Goal: Transaction & Acquisition: Purchase product/service

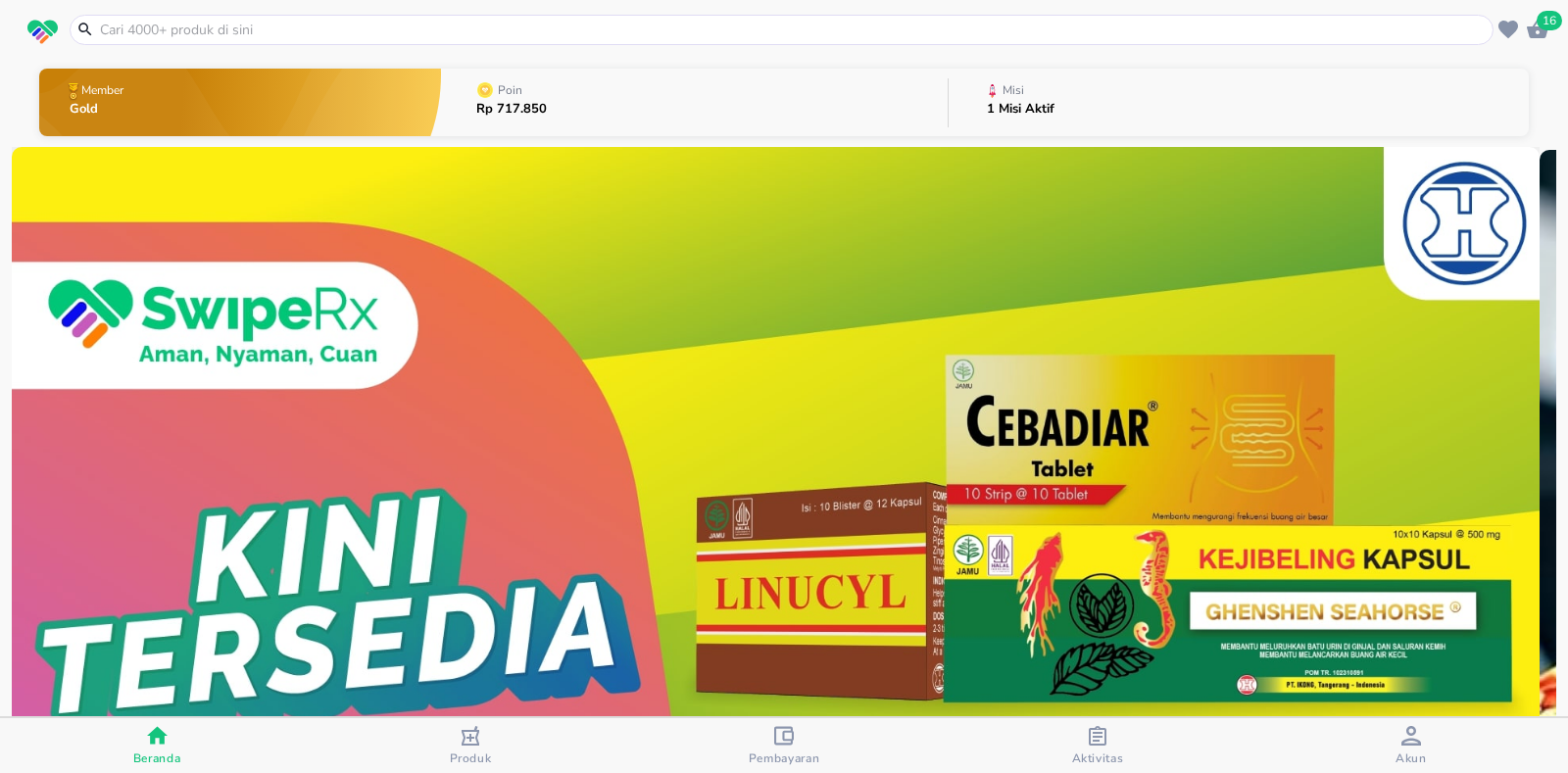
click at [211, 27] on input "text" at bounding box center [793, 30] width 1390 height 21
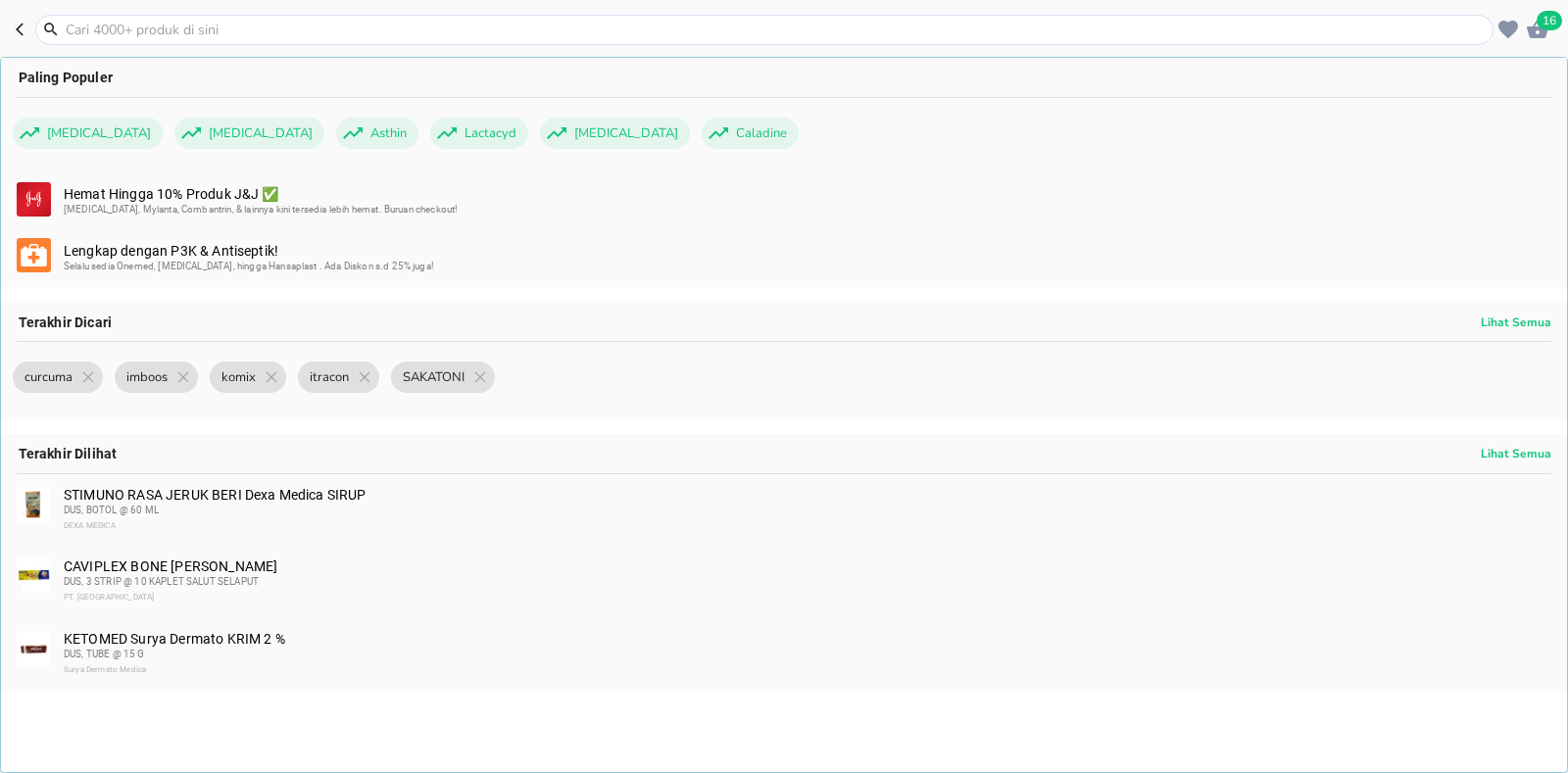
click at [1550, 19] on span "16" at bounding box center [1549, 21] width 26 height 20
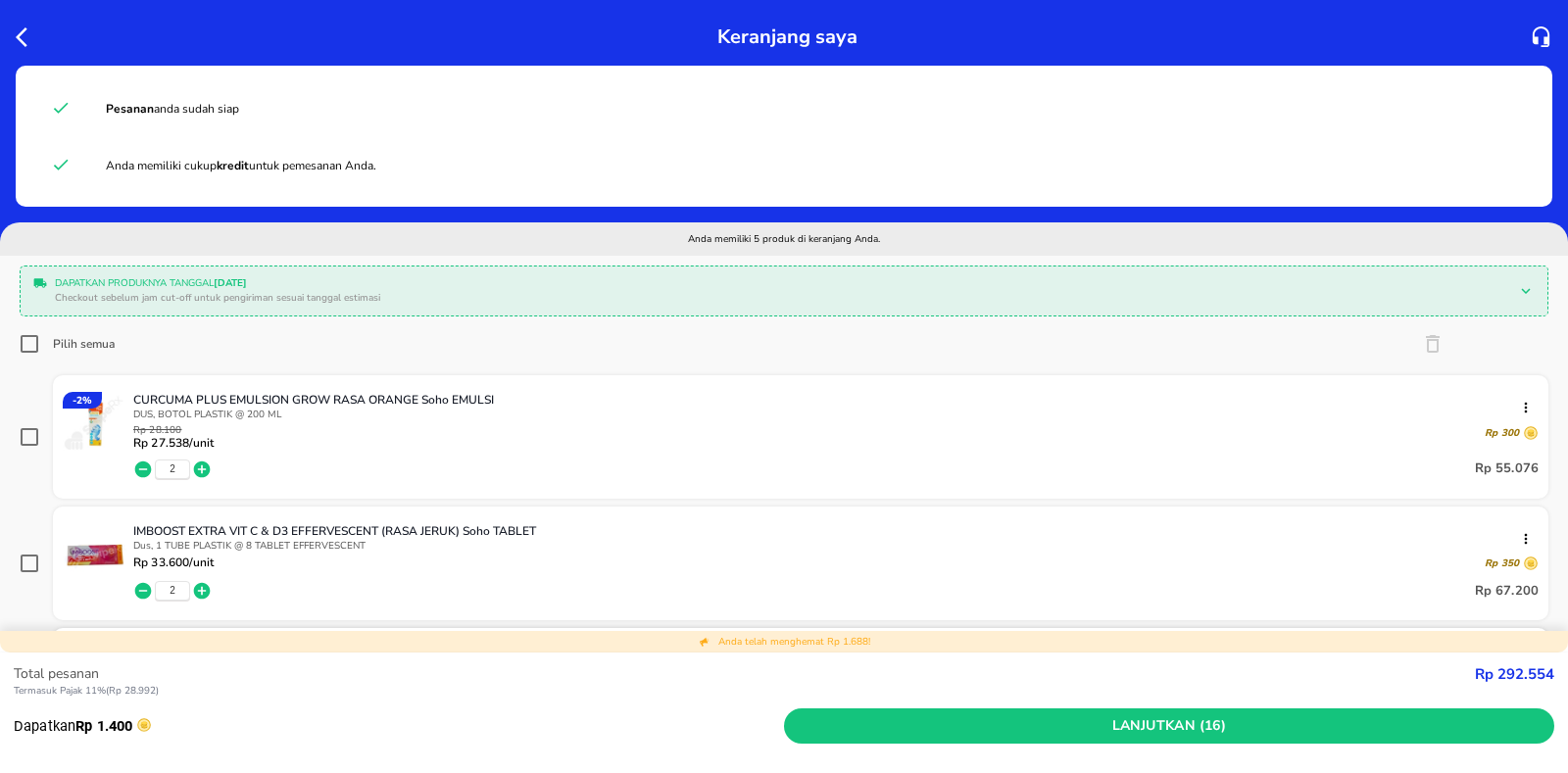
scroll to position [686, 0]
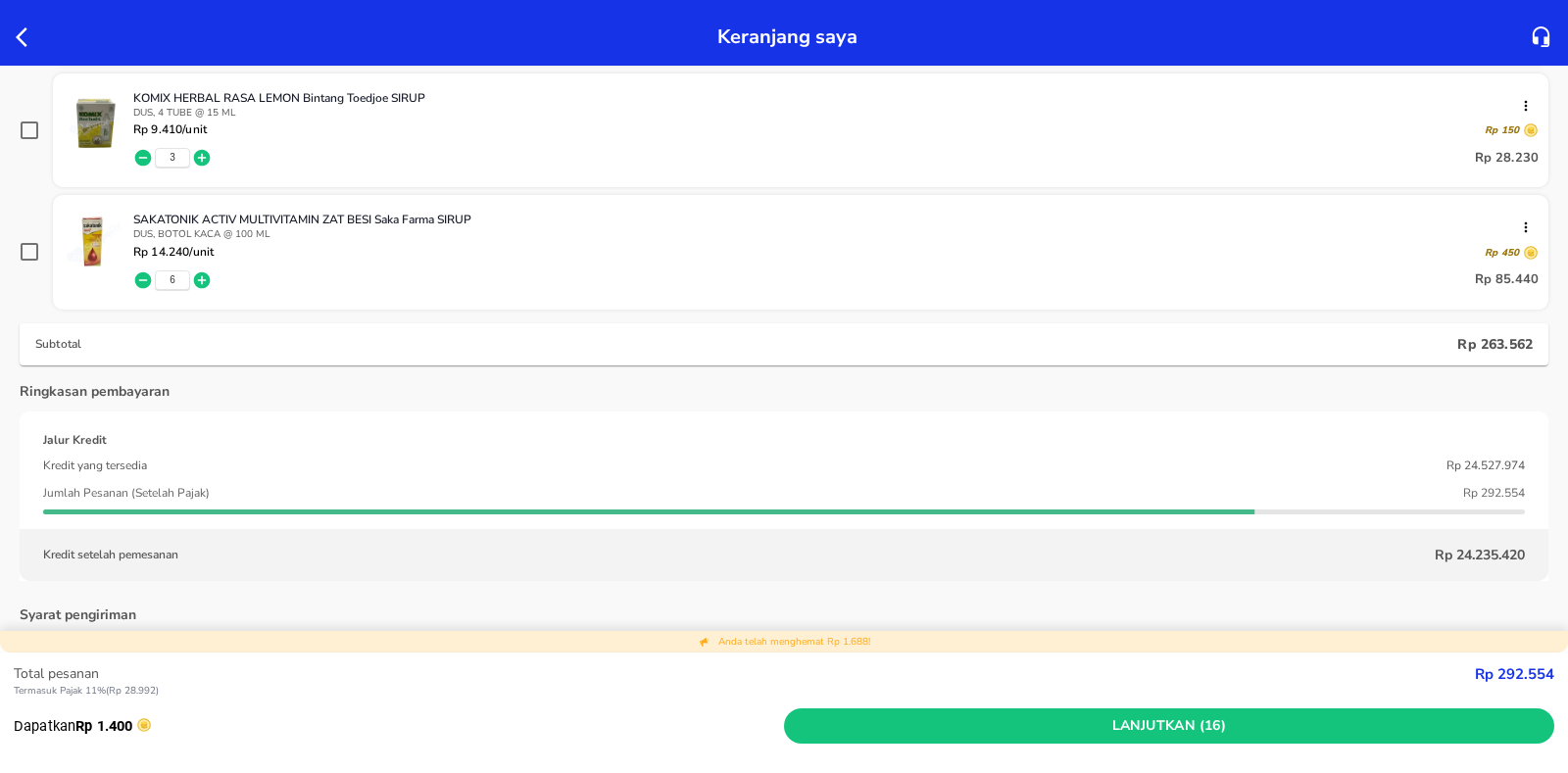
click at [30, 252] on input "checkbox" at bounding box center [29, 252] width 20 height 20
checkbox input "true"
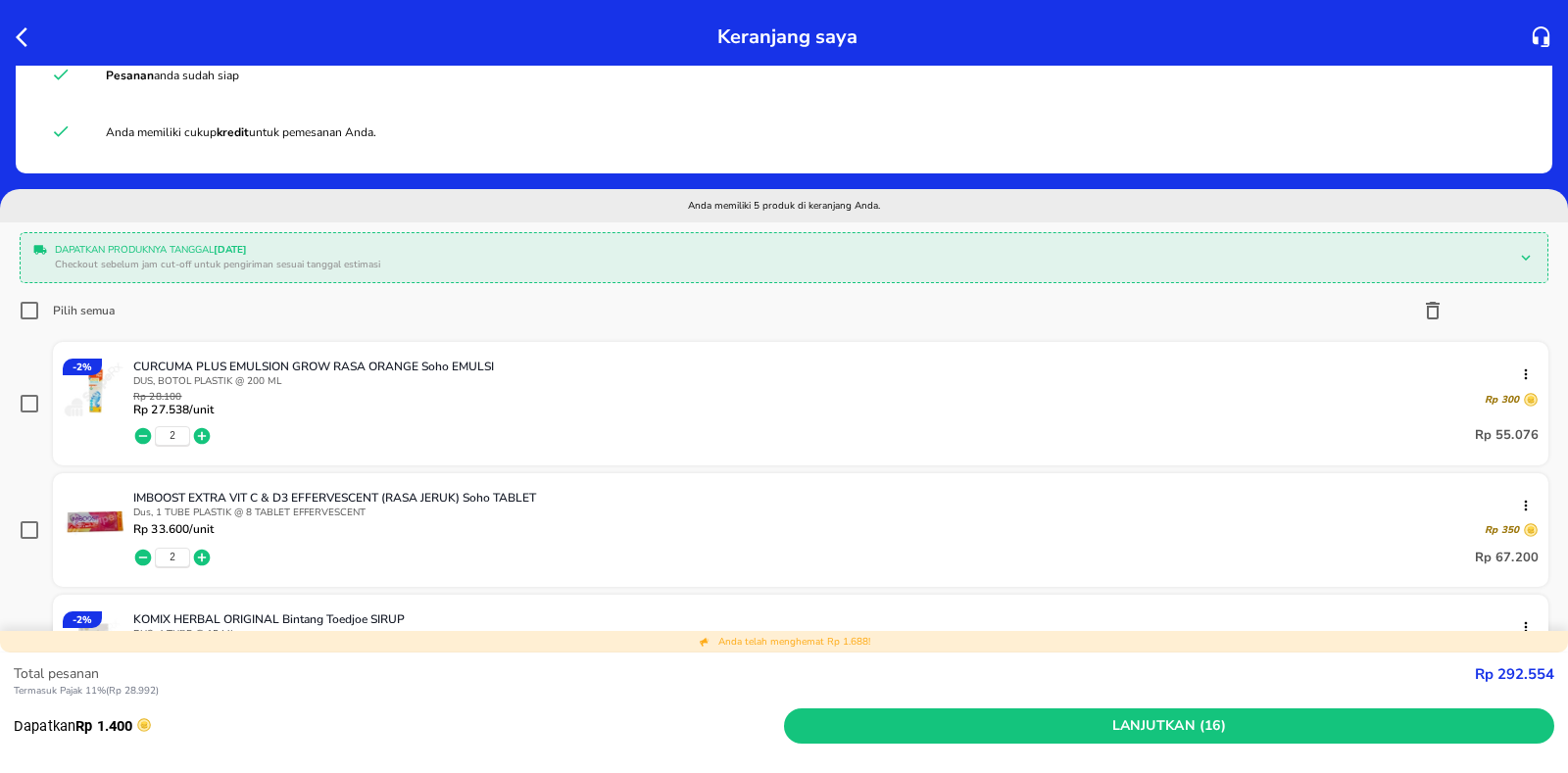
scroll to position [0, 0]
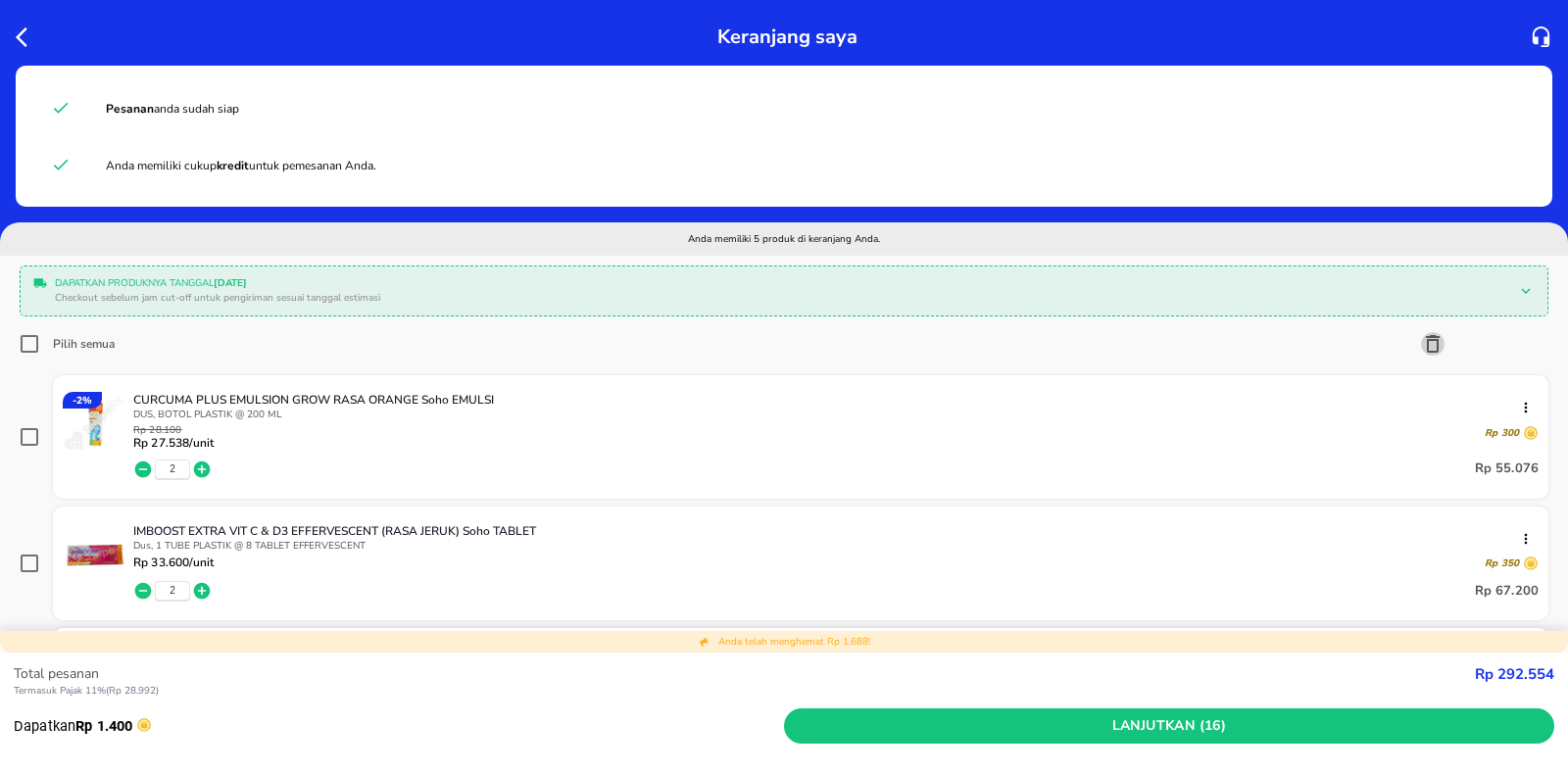
click at [1421, 347] on icon "button" at bounding box center [1432, 344] width 24 height 24
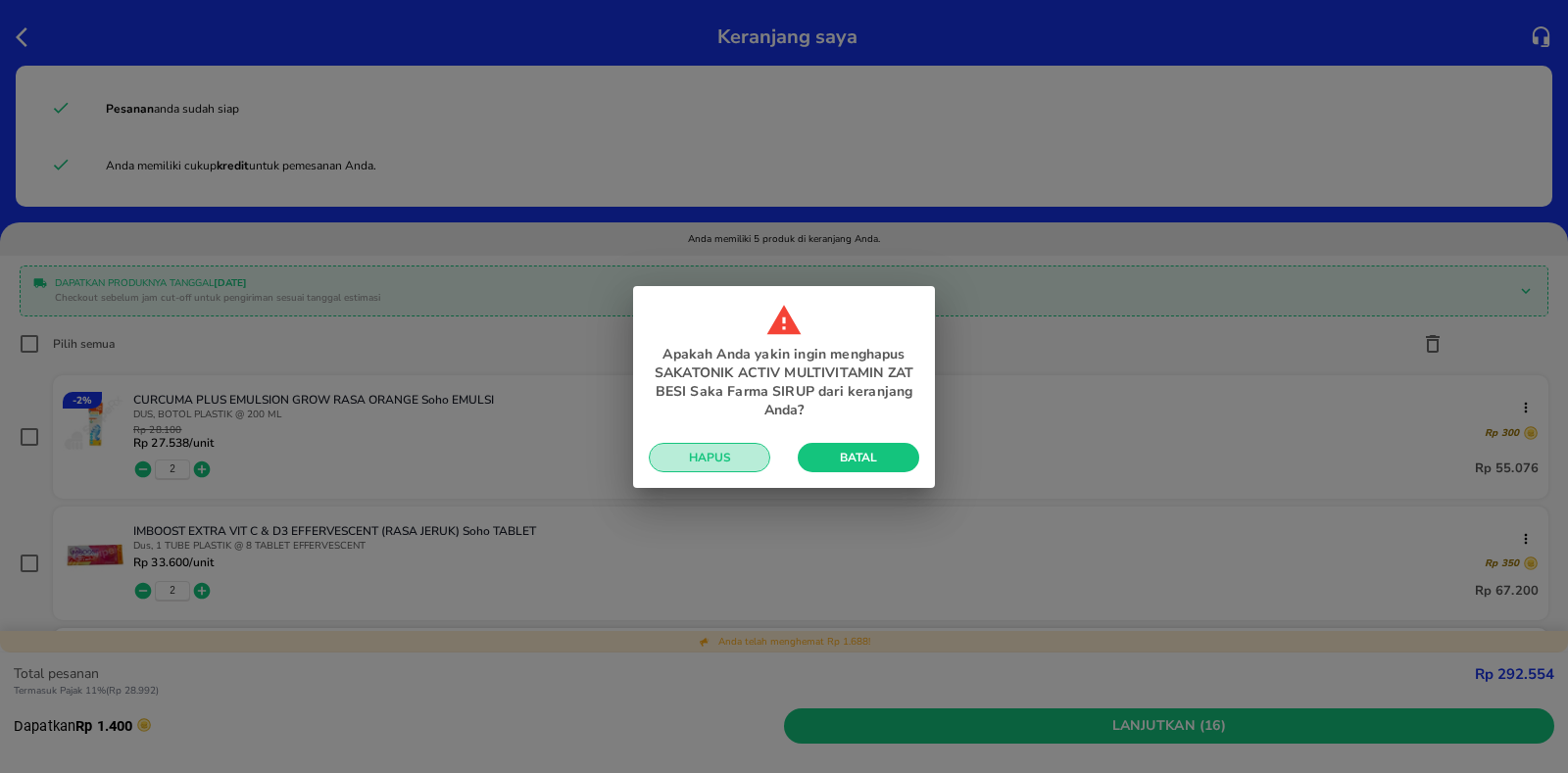
click at [709, 461] on span "Hapus" at bounding box center [710, 458] width 90 height 16
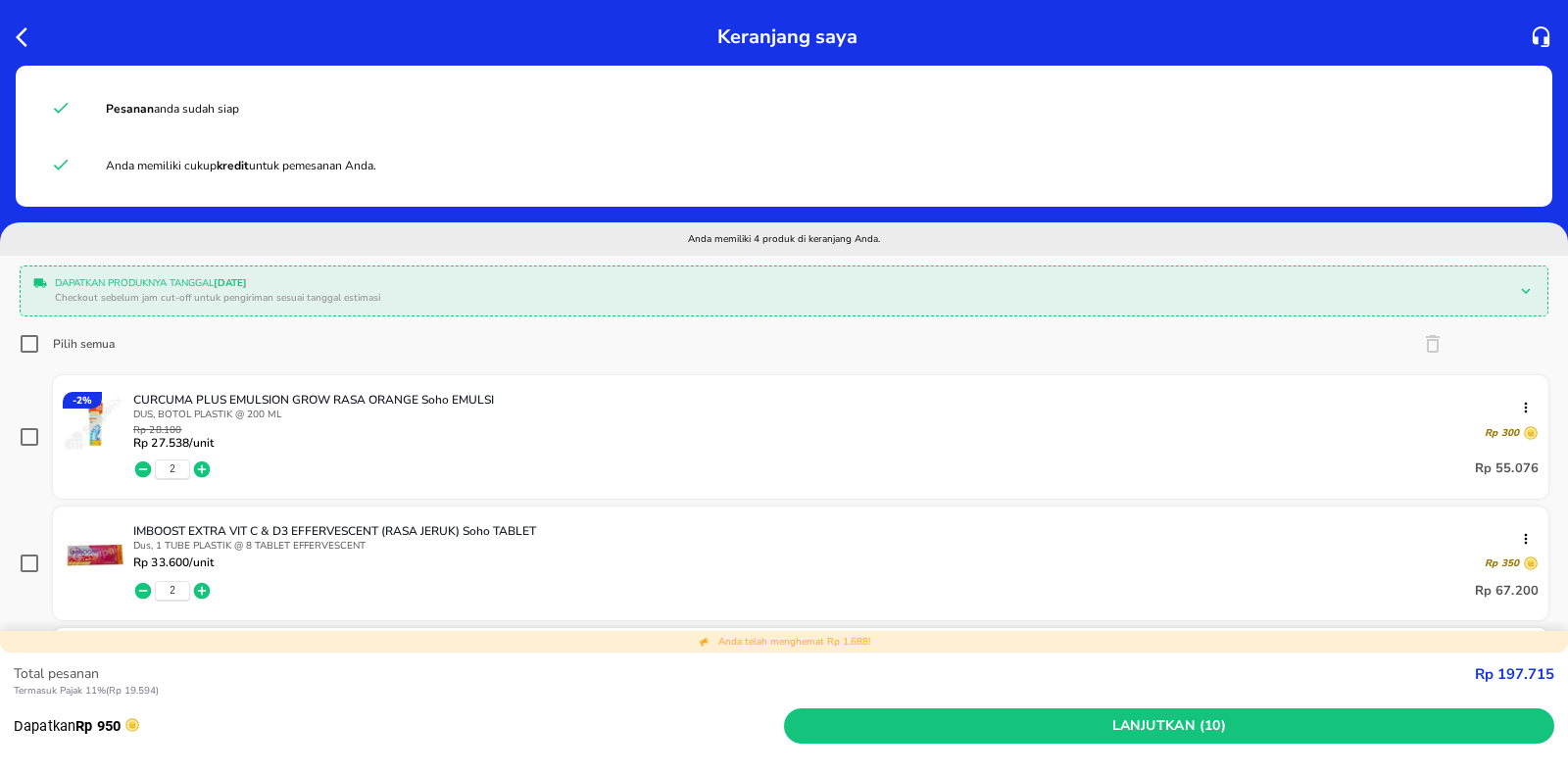
click at [25, 343] on input "Pilih semua" at bounding box center [29, 344] width 20 height 20
checkbox input "true"
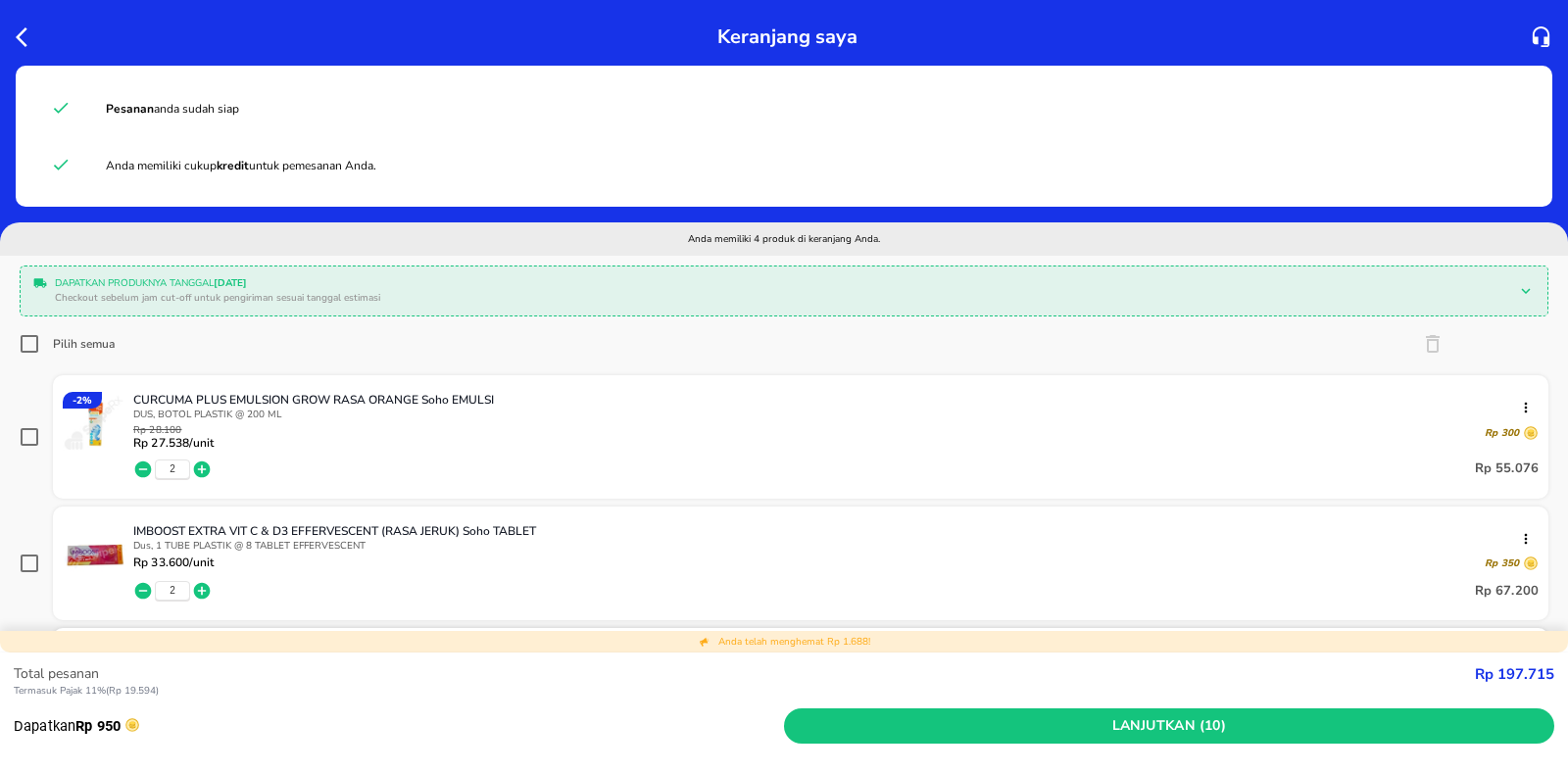
checkbox input "true"
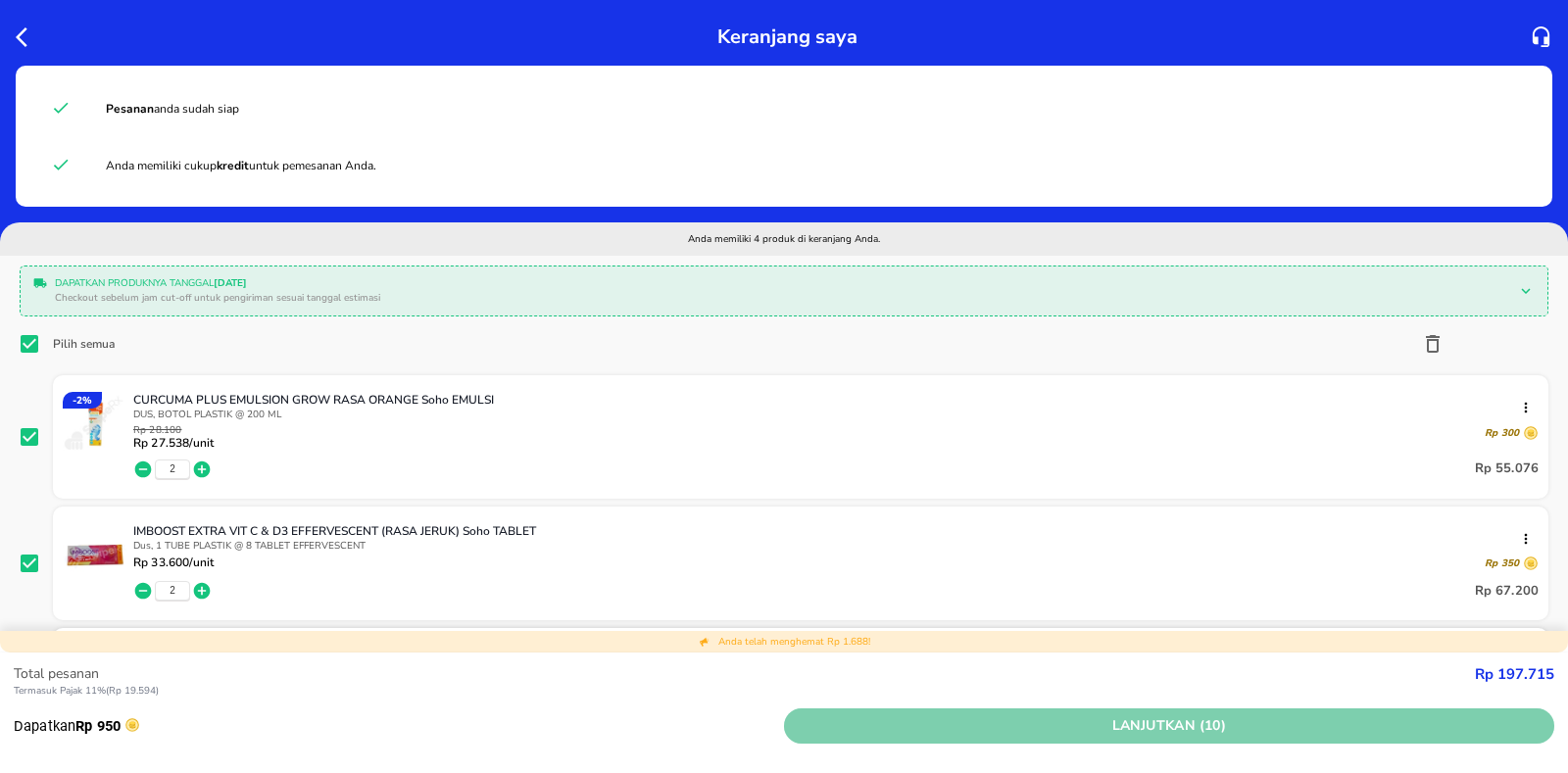
click at [1111, 713] on button "Lanjutkan (10)" at bounding box center [1168, 727] width 770 height 36
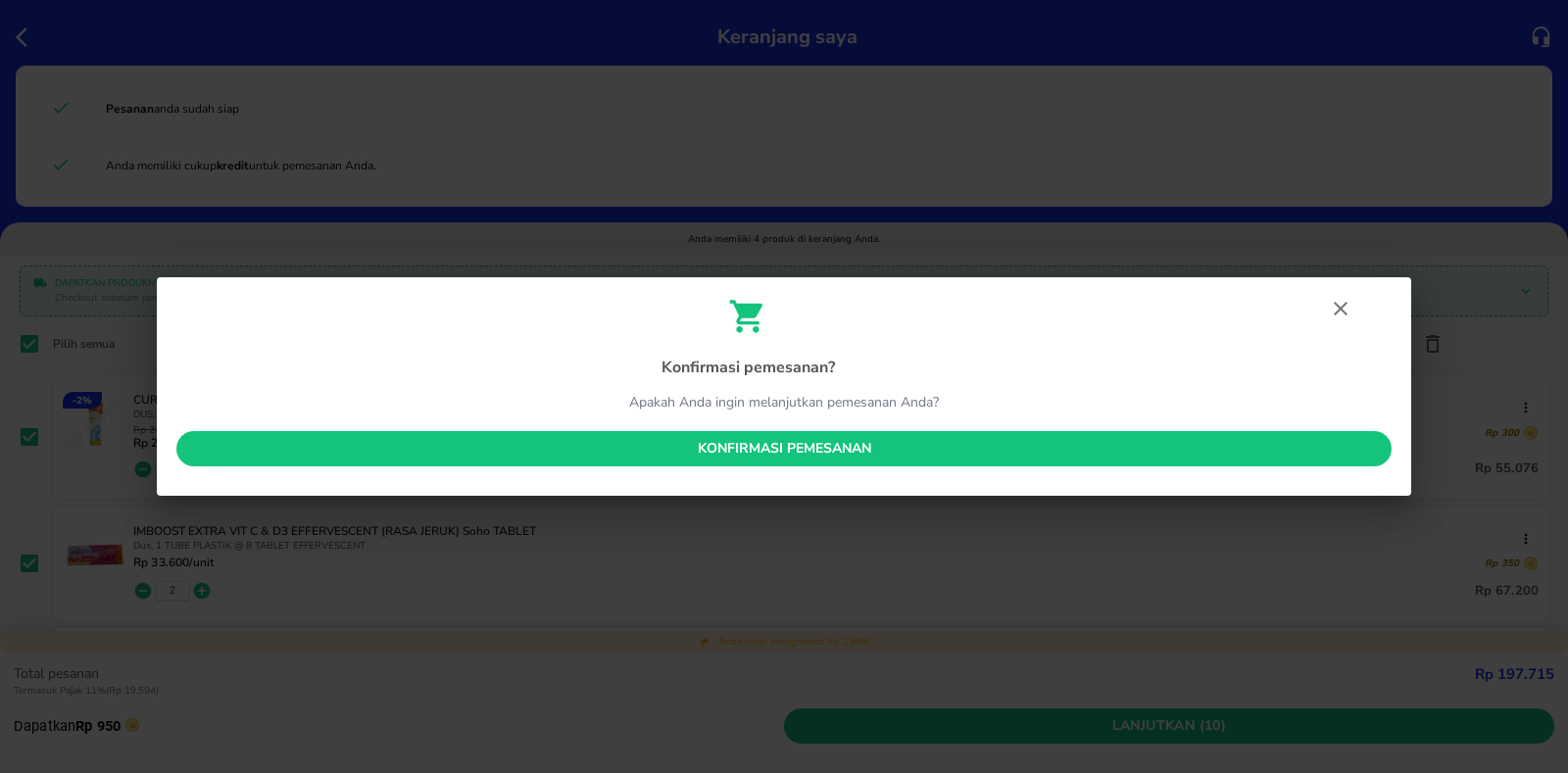
click at [834, 451] on span "Konfirmasi pemesanan" at bounding box center [784, 449] width 1184 height 25
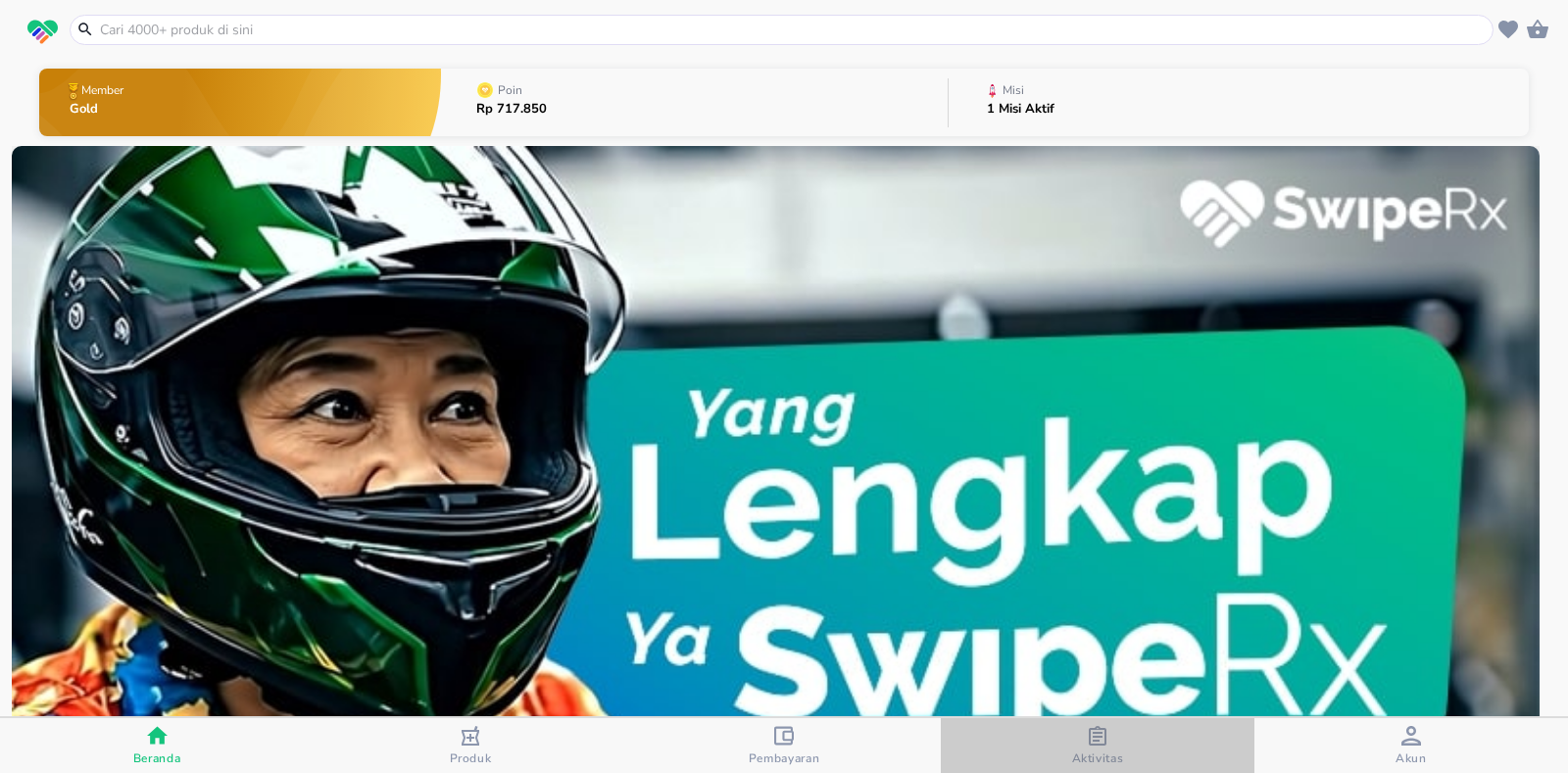
click at [1103, 751] on span "Aktivitas" at bounding box center [1097, 759] width 52 height 16
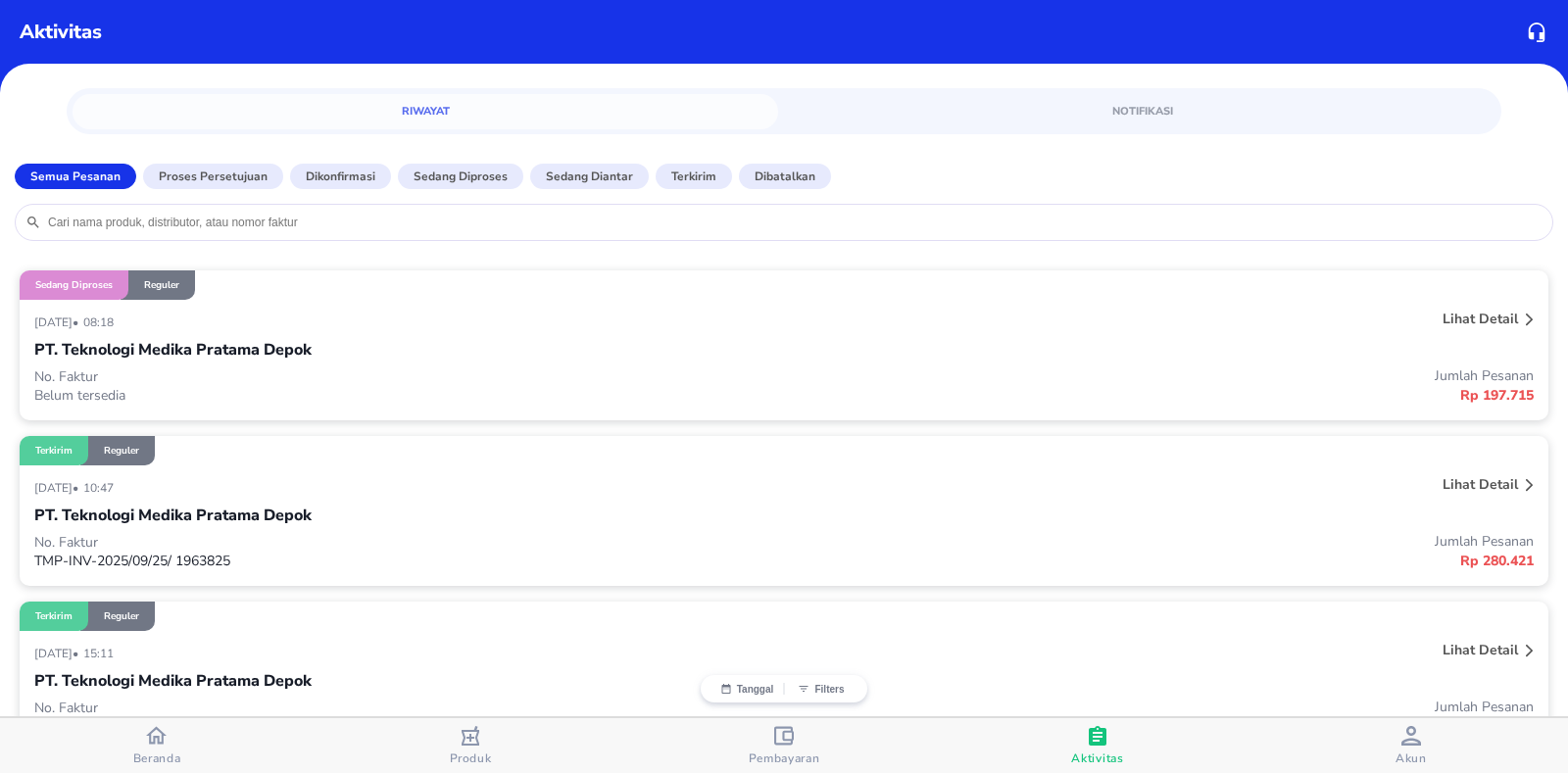
click at [1460, 322] on p "Lihat detail" at bounding box center [1480, 319] width 76 height 19
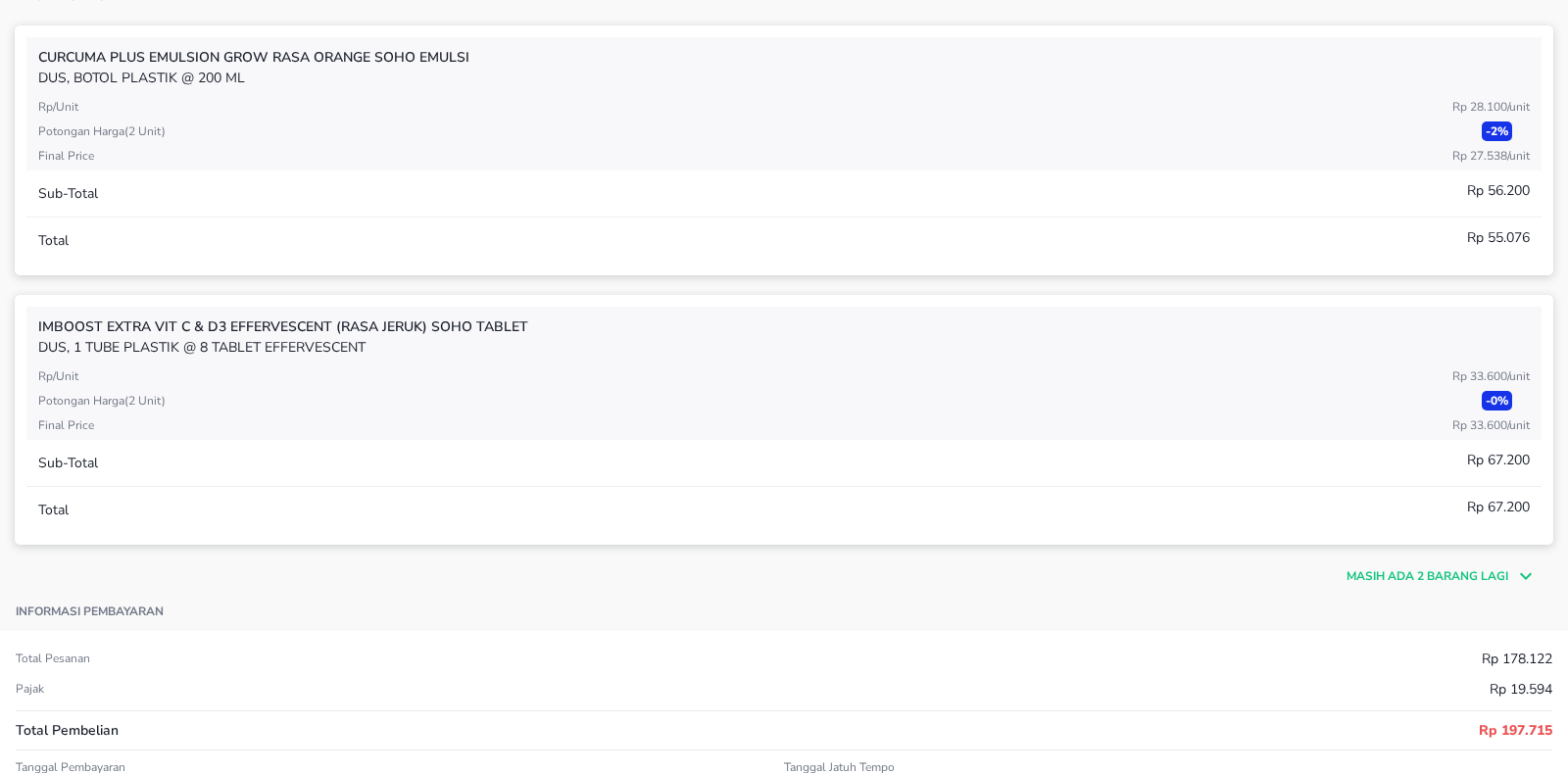
scroll to position [490, 0]
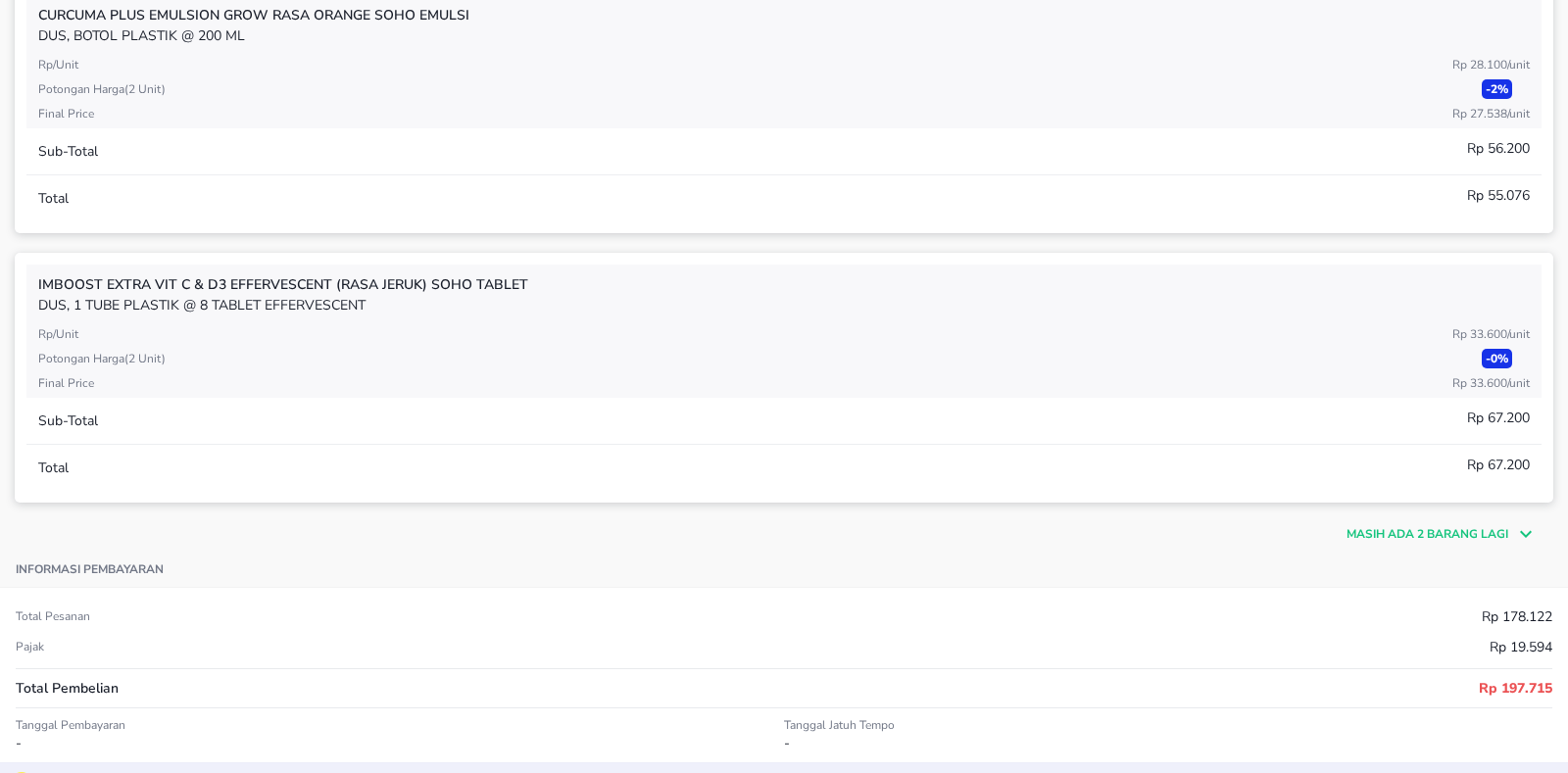
click at [1357, 528] on p "Masih ada 2 barang lagi" at bounding box center [1427, 534] width 161 height 18
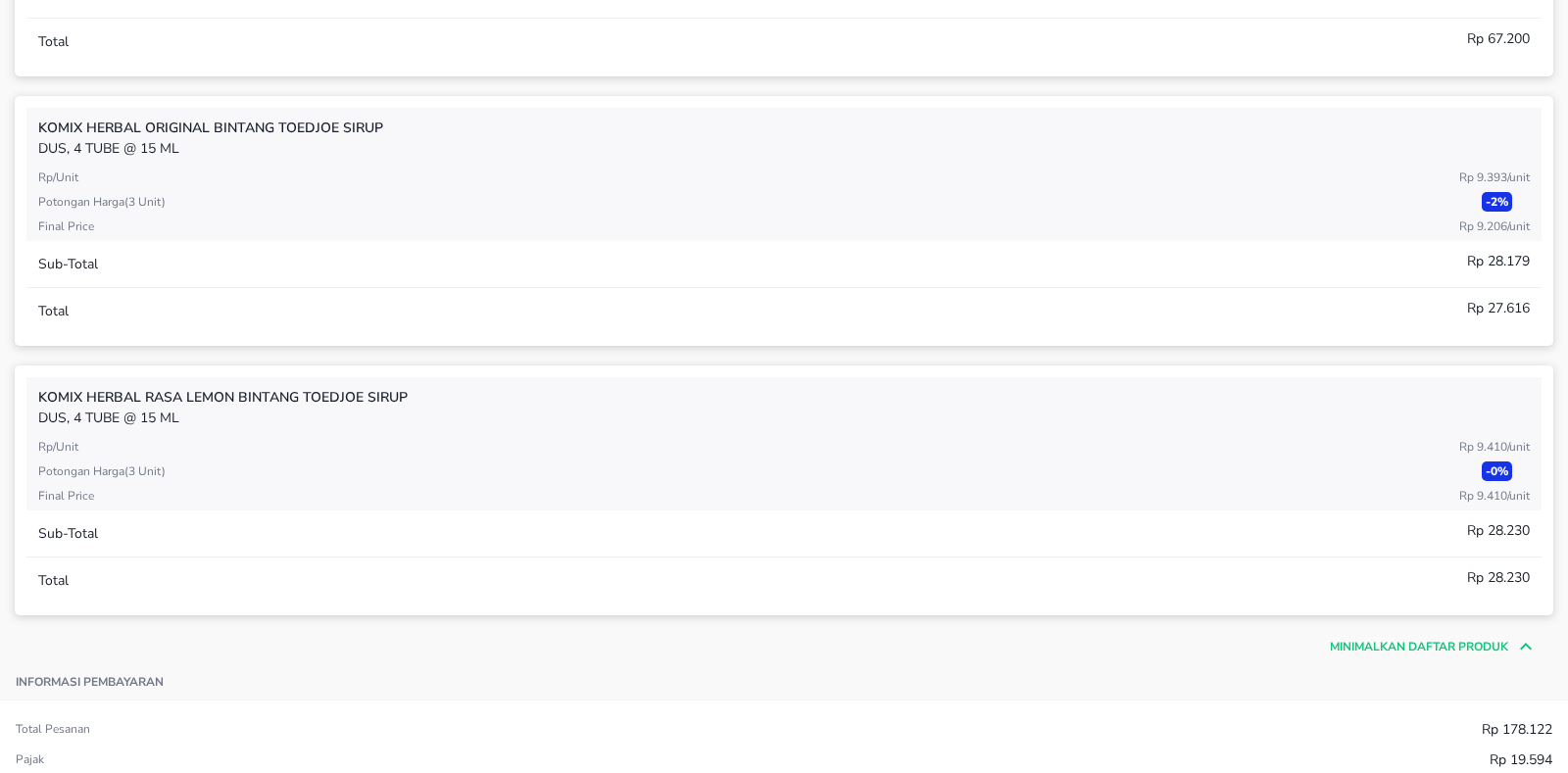
scroll to position [882, 0]
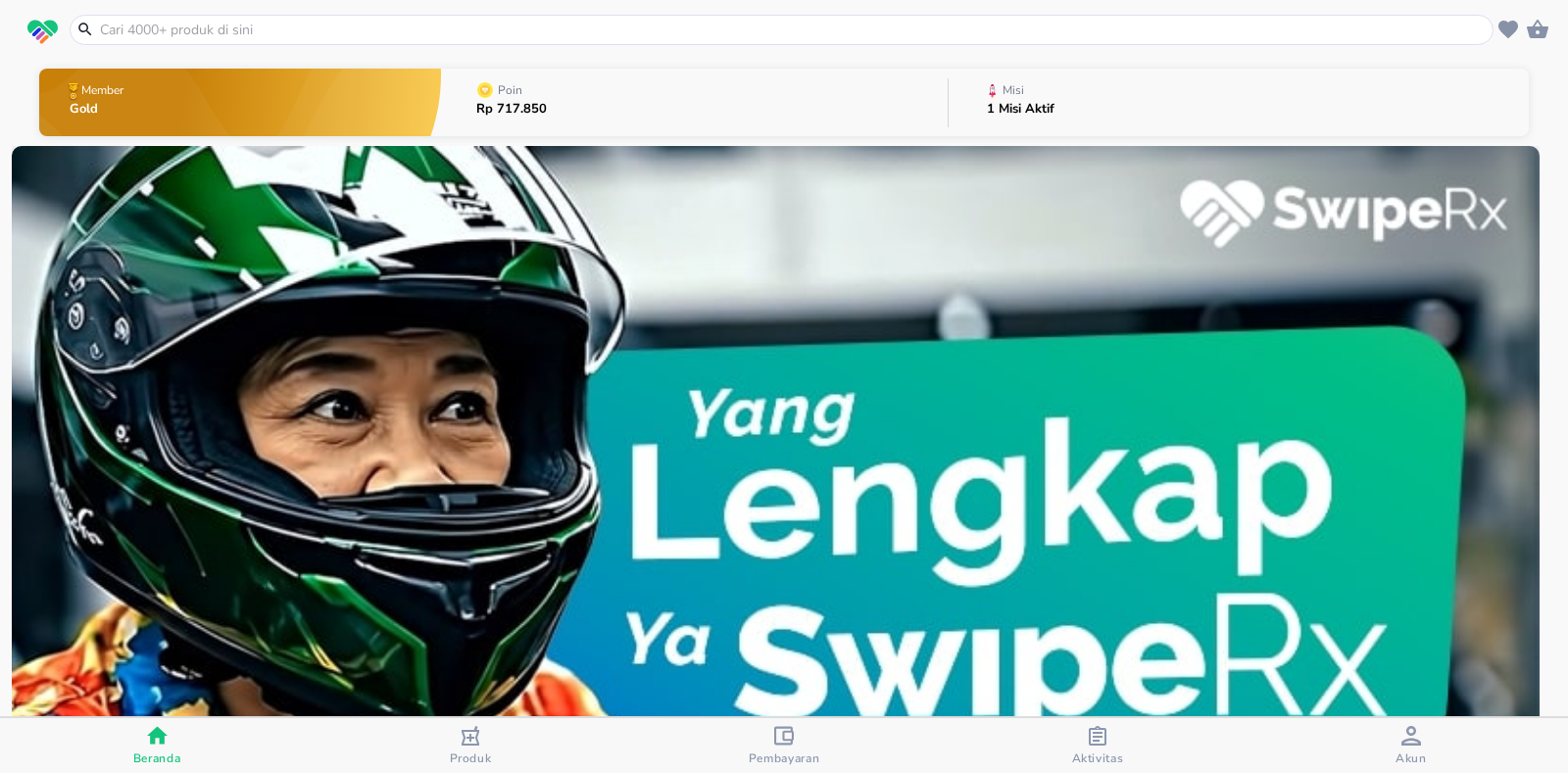
click at [146, 32] on input "text" at bounding box center [793, 30] width 1390 height 21
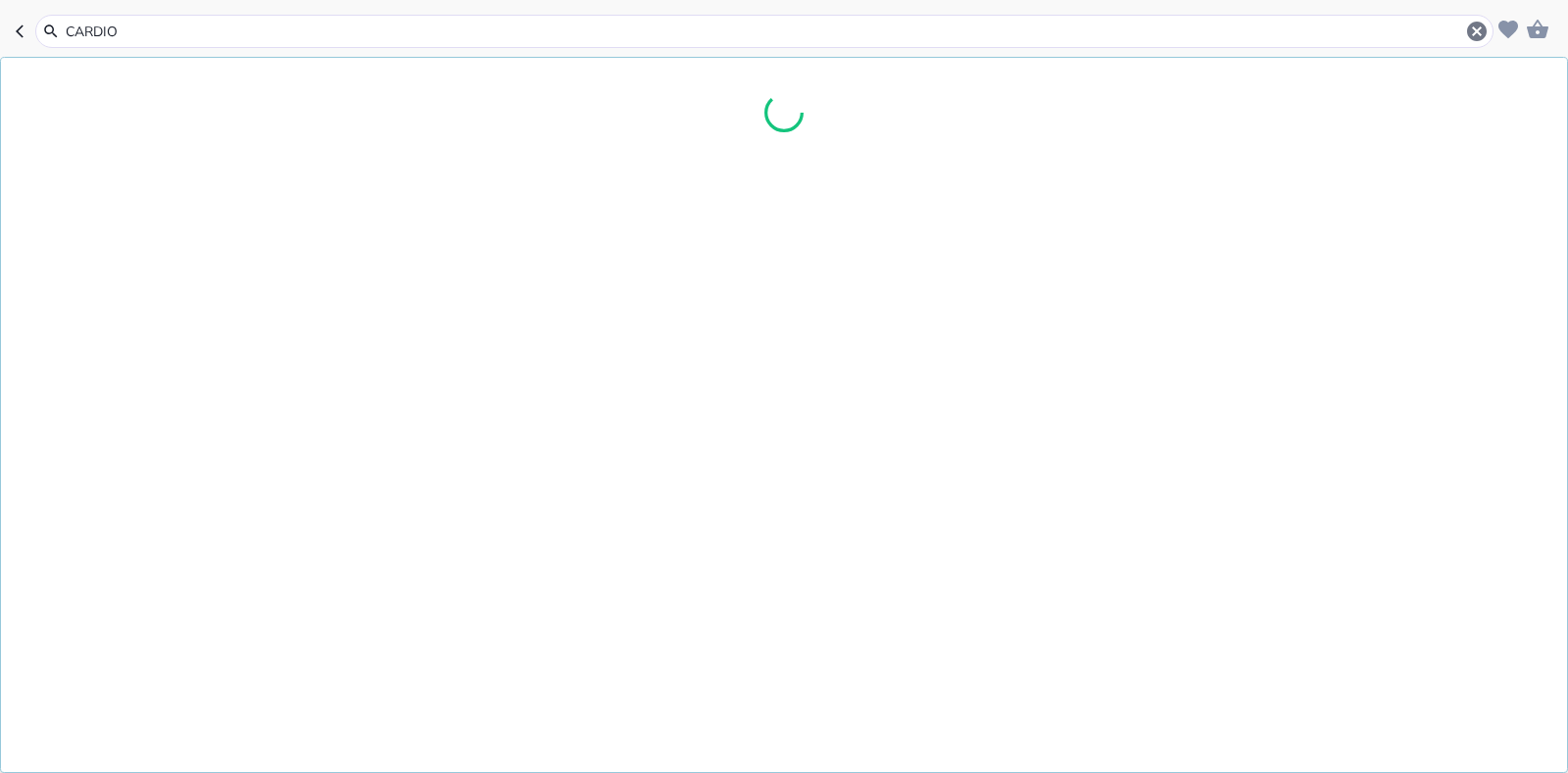
type input "CARDIOM"
